Goal: Task Accomplishment & Management: Use online tool/utility

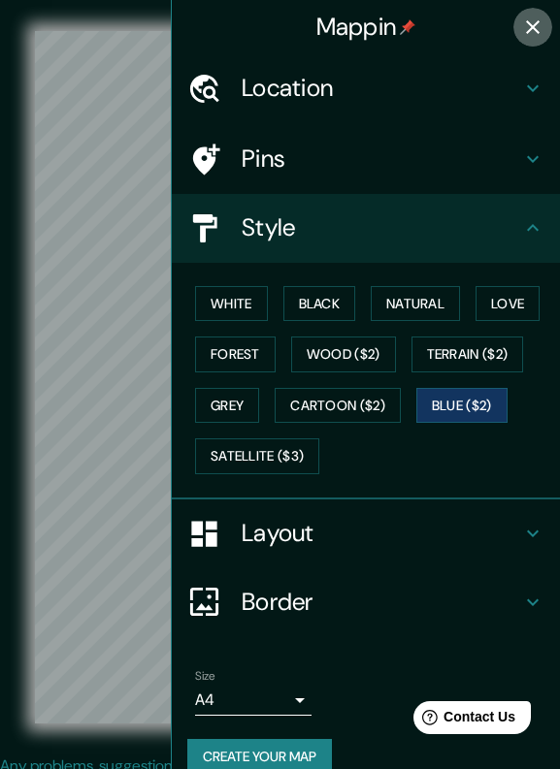
click at [530, 40] on button "button" at bounding box center [532, 27] width 39 height 39
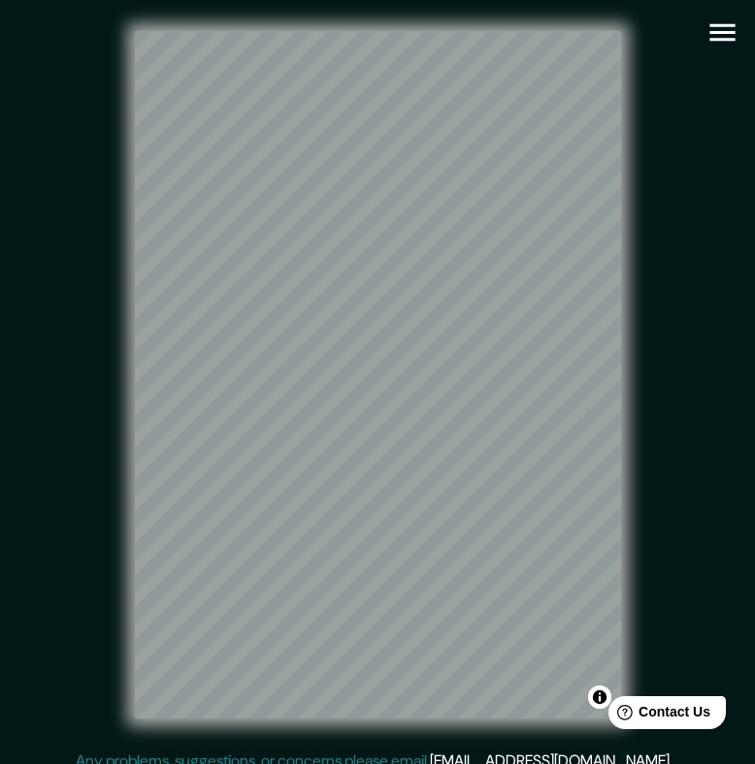
click at [559, 41] on icon "button" at bounding box center [721, 32] width 25 height 17
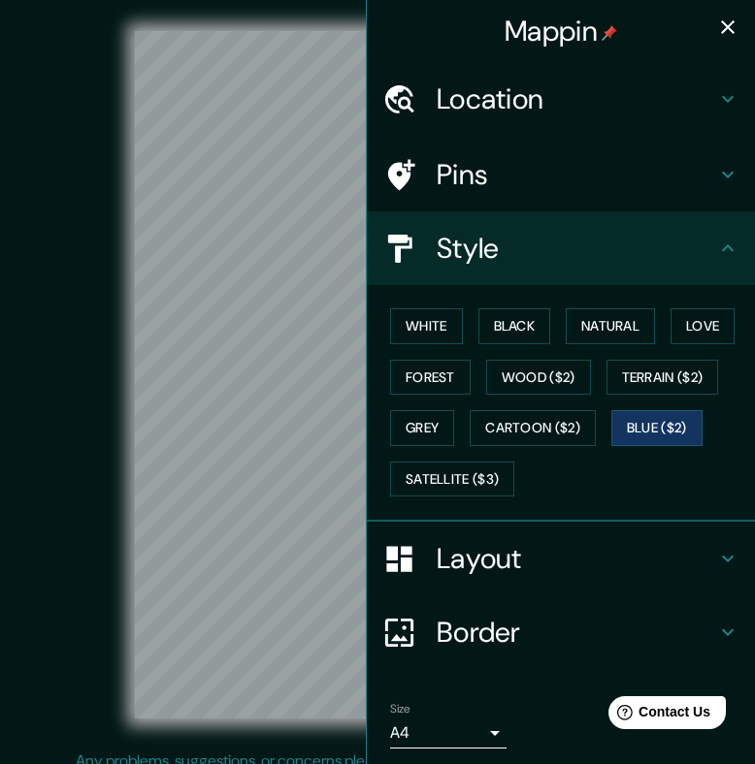
click at [545, 181] on h4 "Pins" at bounding box center [576, 174] width 279 height 35
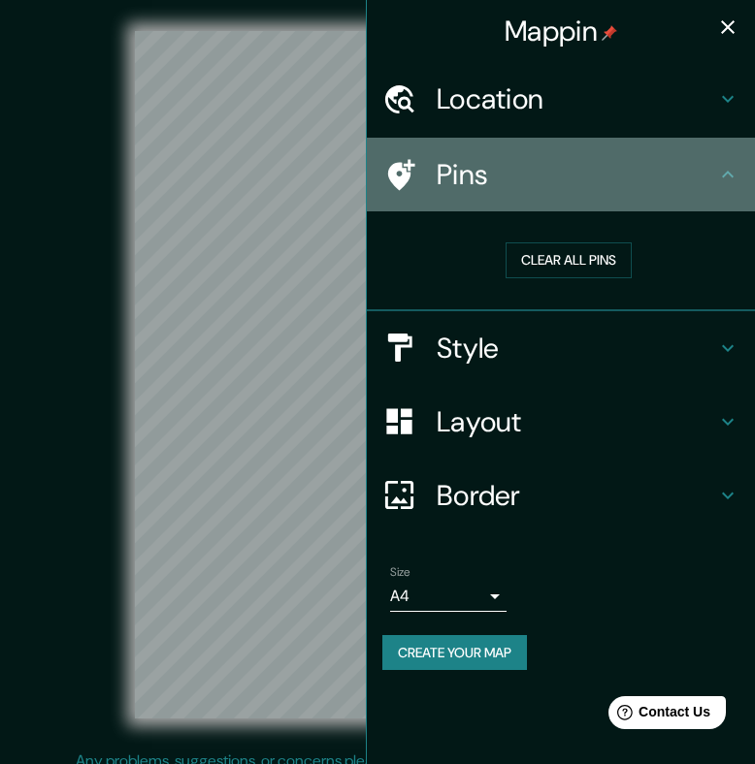
click at [555, 183] on h4 "Pins" at bounding box center [576, 174] width 279 height 35
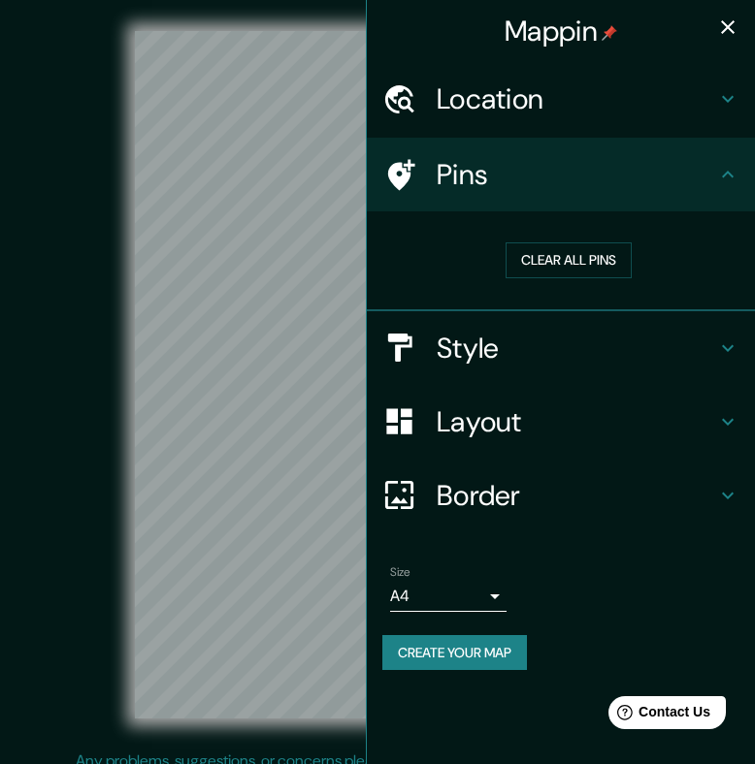
click at [557, 318] on div "Style" at bounding box center [561, 348] width 388 height 74
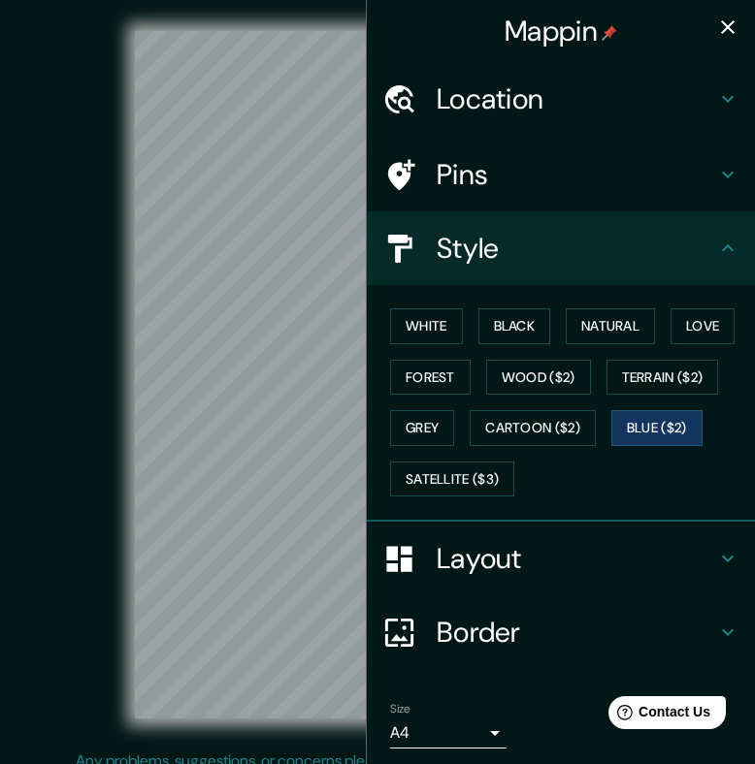
click at [448, 343] on div "White Black Natural Love Forest Wood ($2) Terrain ($2) Grey Cartoon ($2) Blue (…" at bounding box center [568, 403] width 373 height 204
click at [450, 332] on button "White" at bounding box center [426, 327] width 73 height 36
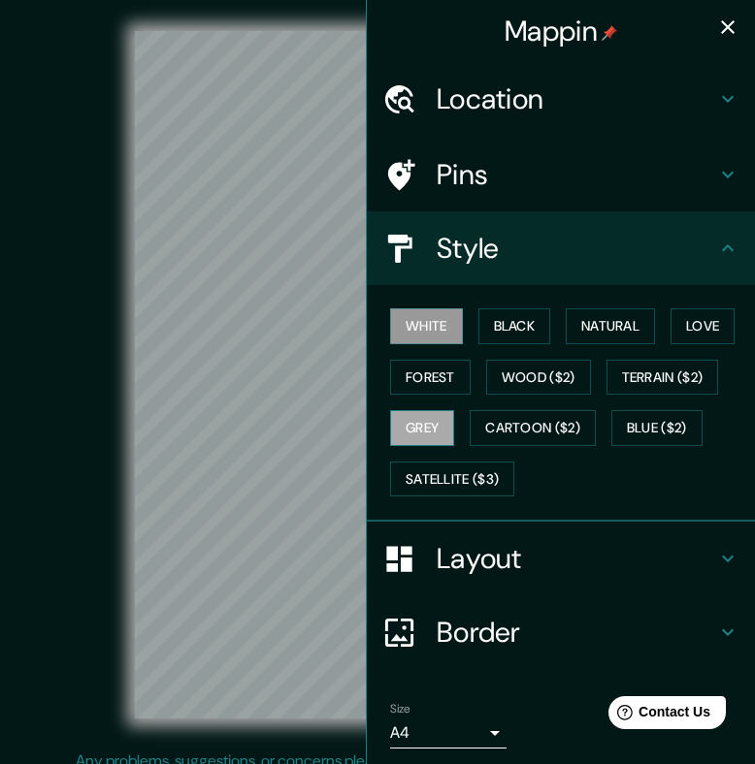
click at [442, 430] on button "Grey" at bounding box center [422, 428] width 64 height 36
click at [55, 251] on div "© Mapbox © OpenStreetMap Improve this map" at bounding box center [377, 375] width 679 height 688
click at [559, 21] on icon "button" at bounding box center [727, 27] width 23 height 23
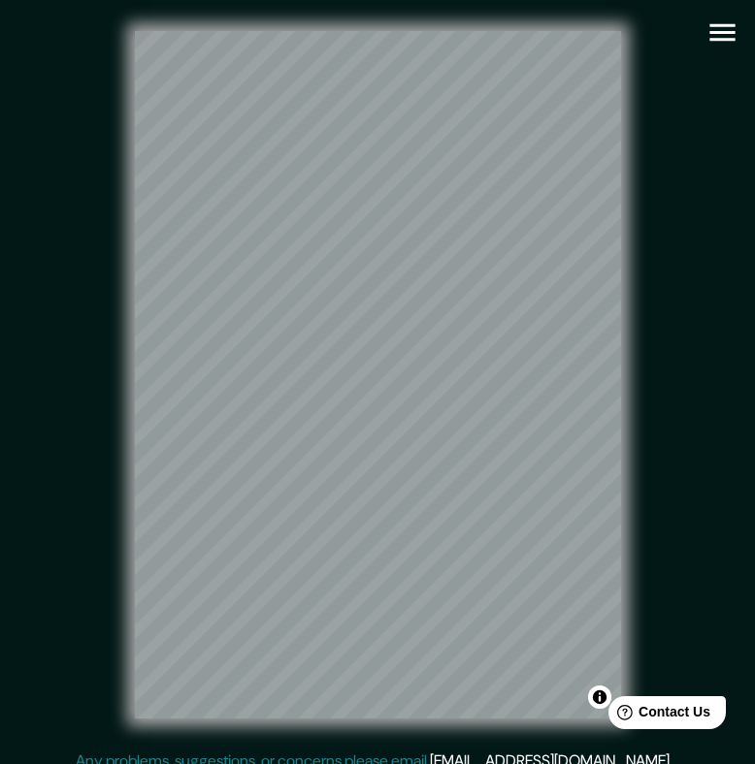
click at [559, 483] on div "© Mapbox © OpenStreetMap Improve this map" at bounding box center [377, 375] width 679 height 688
click at [559, 41] on icon "button" at bounding box center [721, 32] width 25 height 17
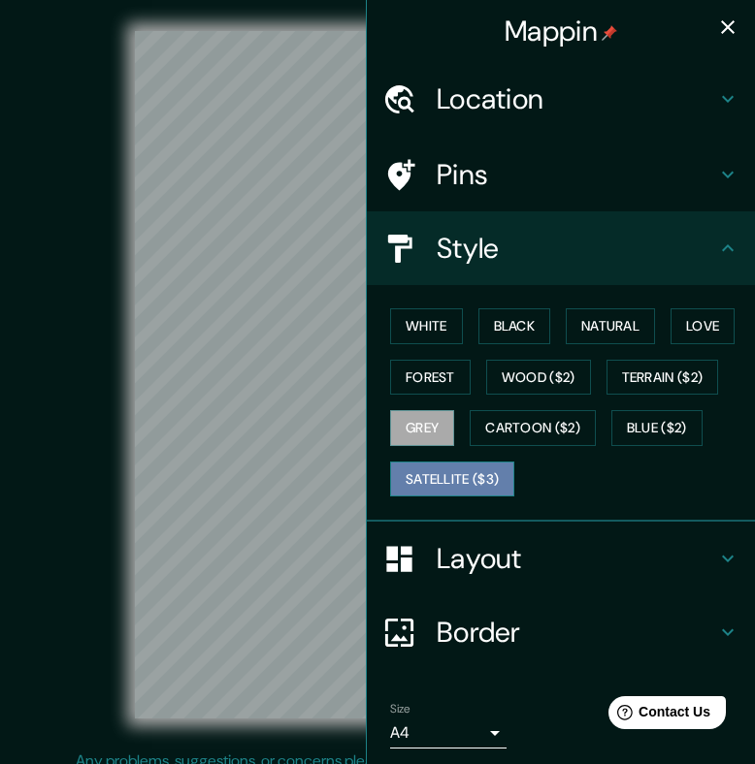
click at [486, 466] on button "Satellite ($3)" at bounding box center [452, 480] width 124 height 36
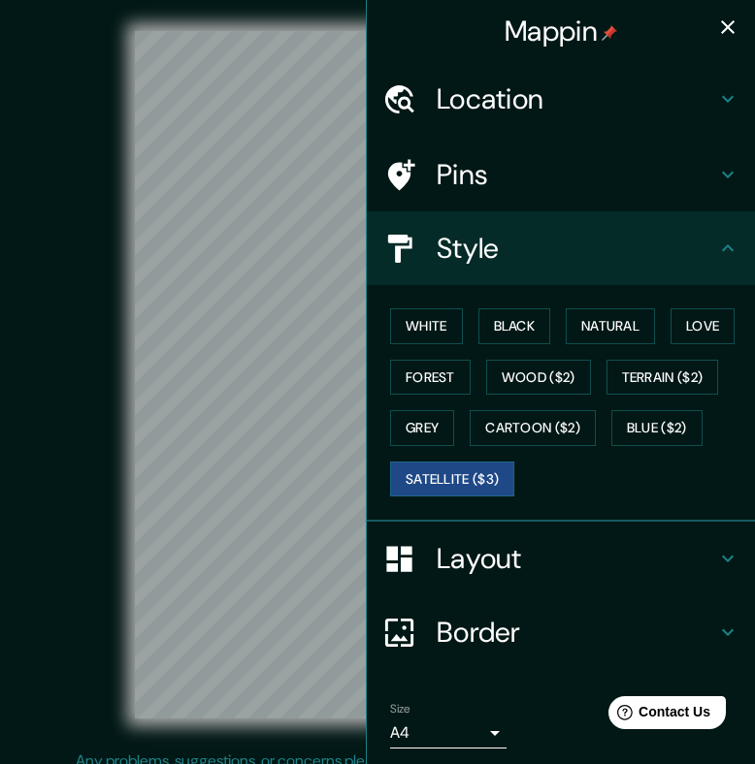
click at [559, 33] on div "Mappin" at bounding box center [561, 31] width 388 height 62
click at [559, 31] on icon "button" at bounding box center [727, 27] width 23 height 23
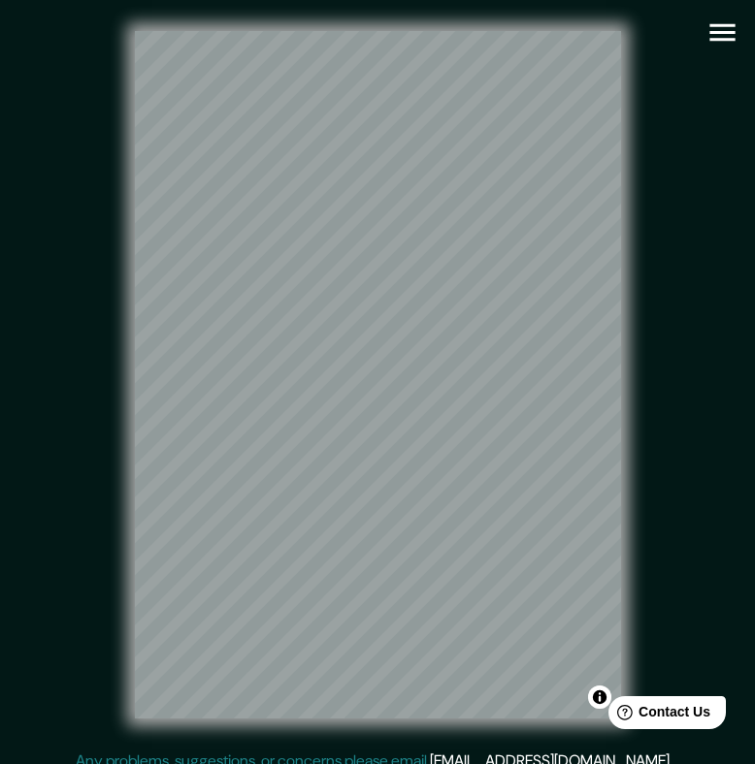
click at [559, 31] on icon "button" at bounding box center [722, 33] width 34 height 34
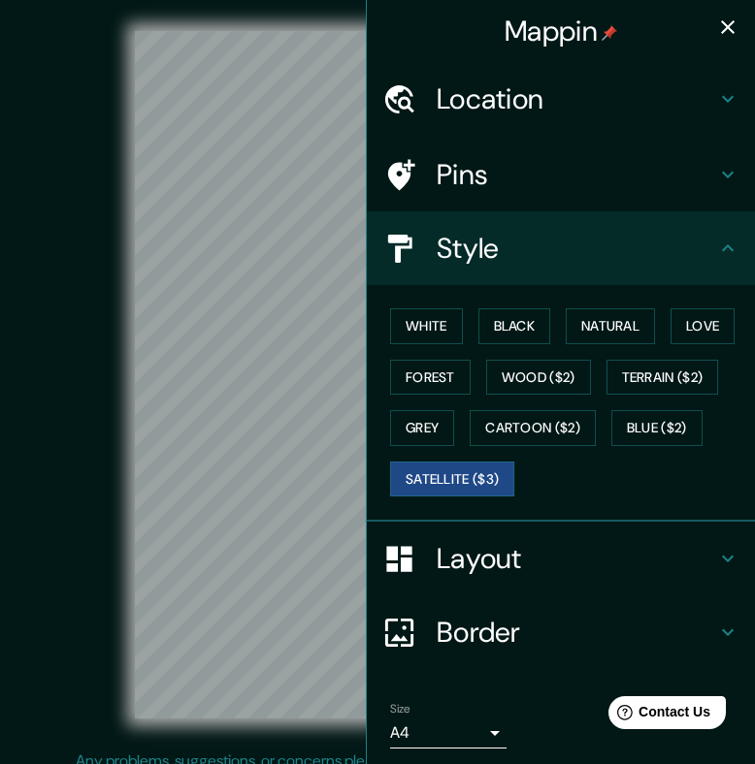
click at [427, 341] on div "White Black Natural Love Forest Wood ($2) Terrain ($2) Grey Cartoon ($2) Blue (…" at bounding box center [568, 403] width 373 height 204
click at [434, 320] on button "White" at bounding box center [426, 327] width 73 height 36
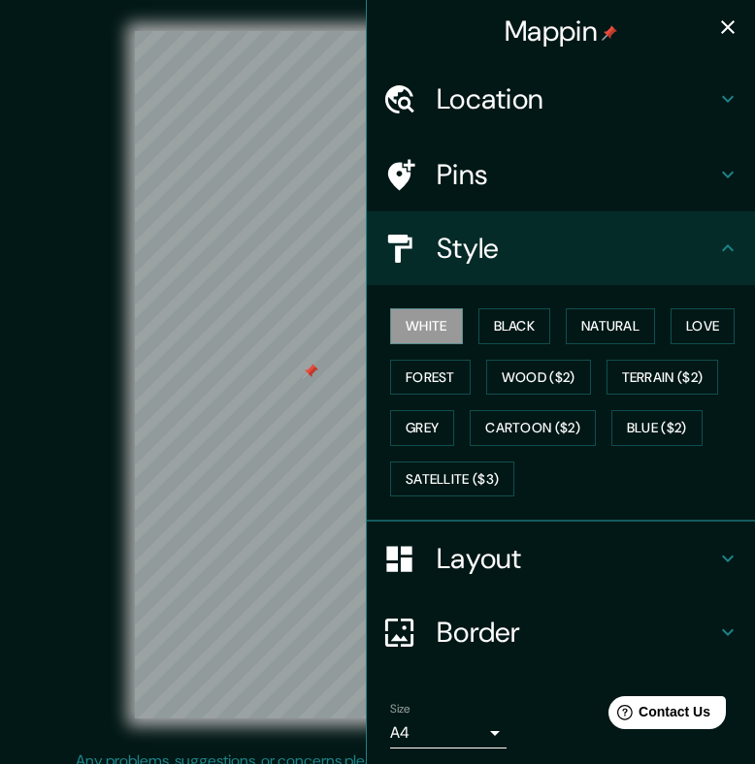
click at [559, 38] on icon "button" at bounding box center [727, 27] width 23 height 23
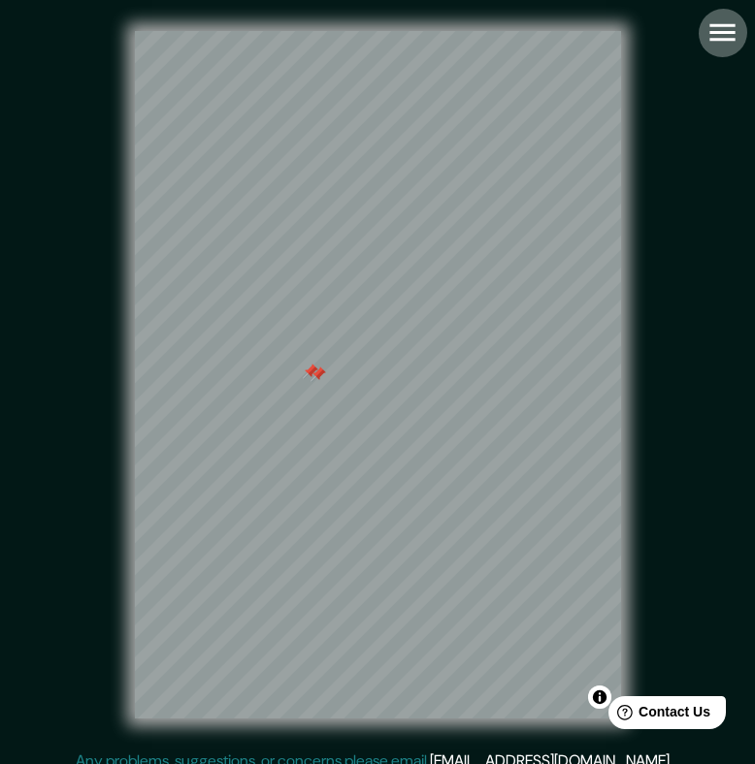
click at [559, 29] on icon "button" at bounding box center [722, 33] width 34 height 34
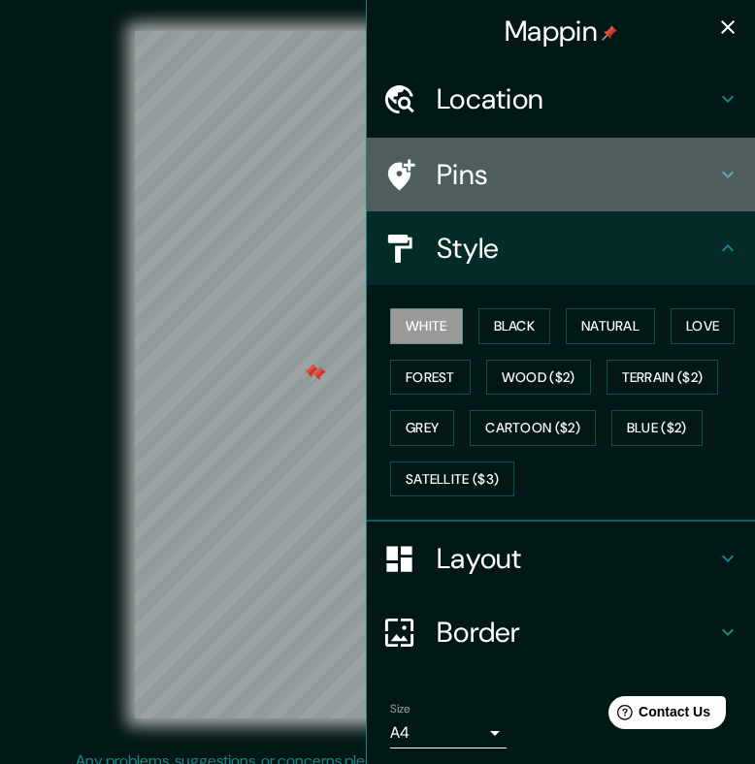
click at [535, 157] on h4 "Pins" at bounding box center [576, 174] width 279 height 35
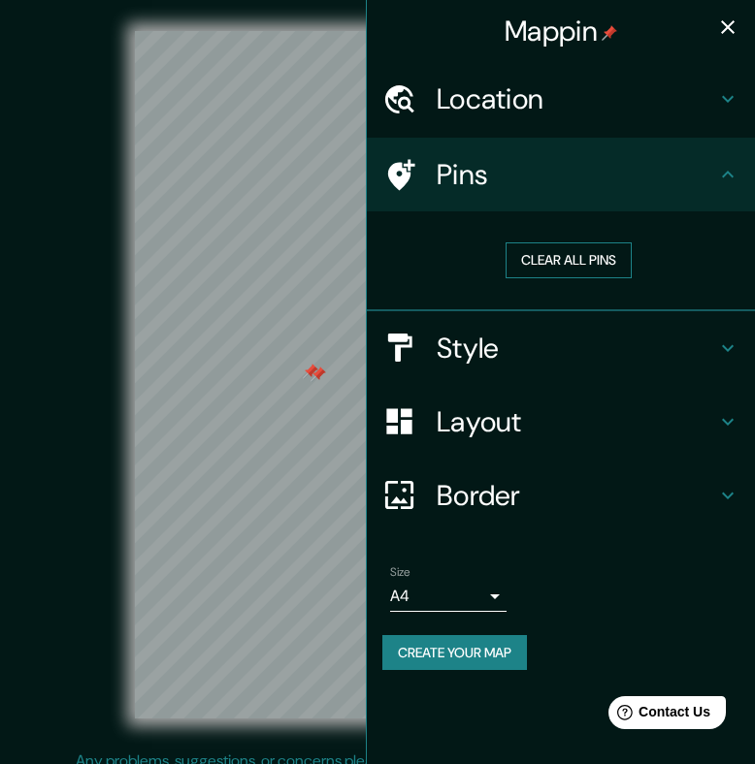
click at [559, 254] on button "Clear all pins" at bounding box center [568, 261] width 126 height 36
click at [559, 19] on icon "button" at bounding box center [727, 27] width 23 height 23
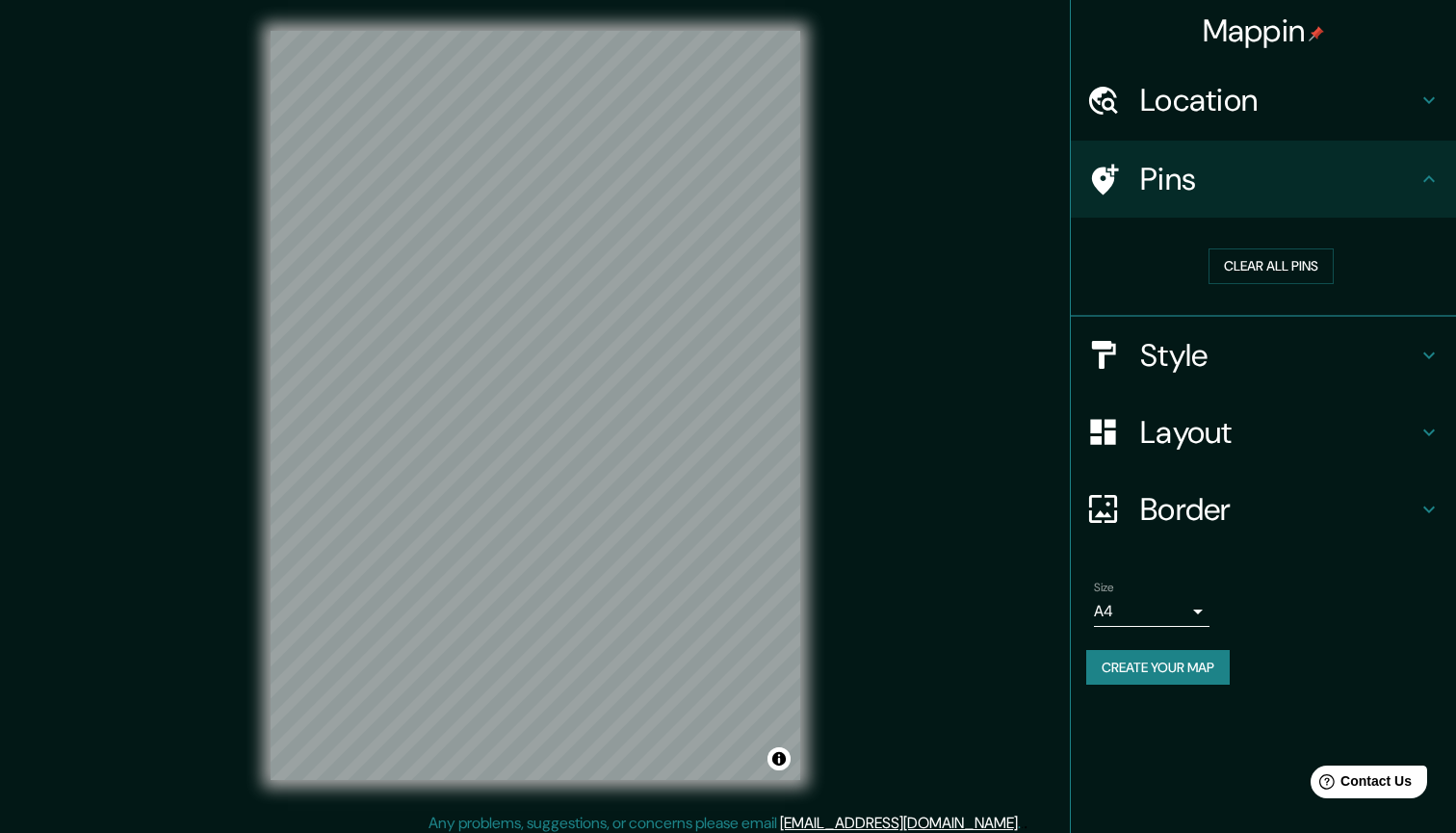
click at [484, 5] on div "© Mapbox © OpenStreetMap Improve this map" at bounding box center [536, 406] width 1372 height 812
